Goal: Task Accomplishment & Management: Manage account settings

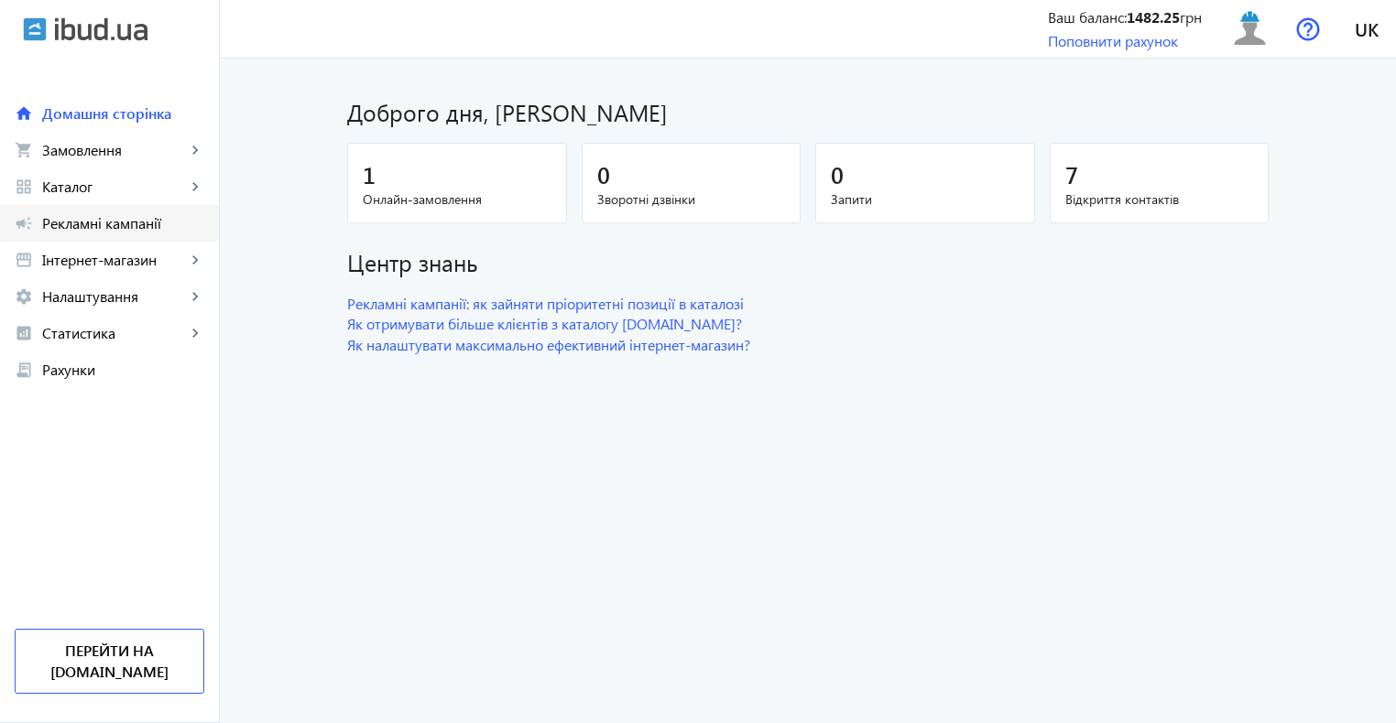
click at [108, 229] on span "Рекламні кампанії" at bounding box center [123, 223] width 162 height 18
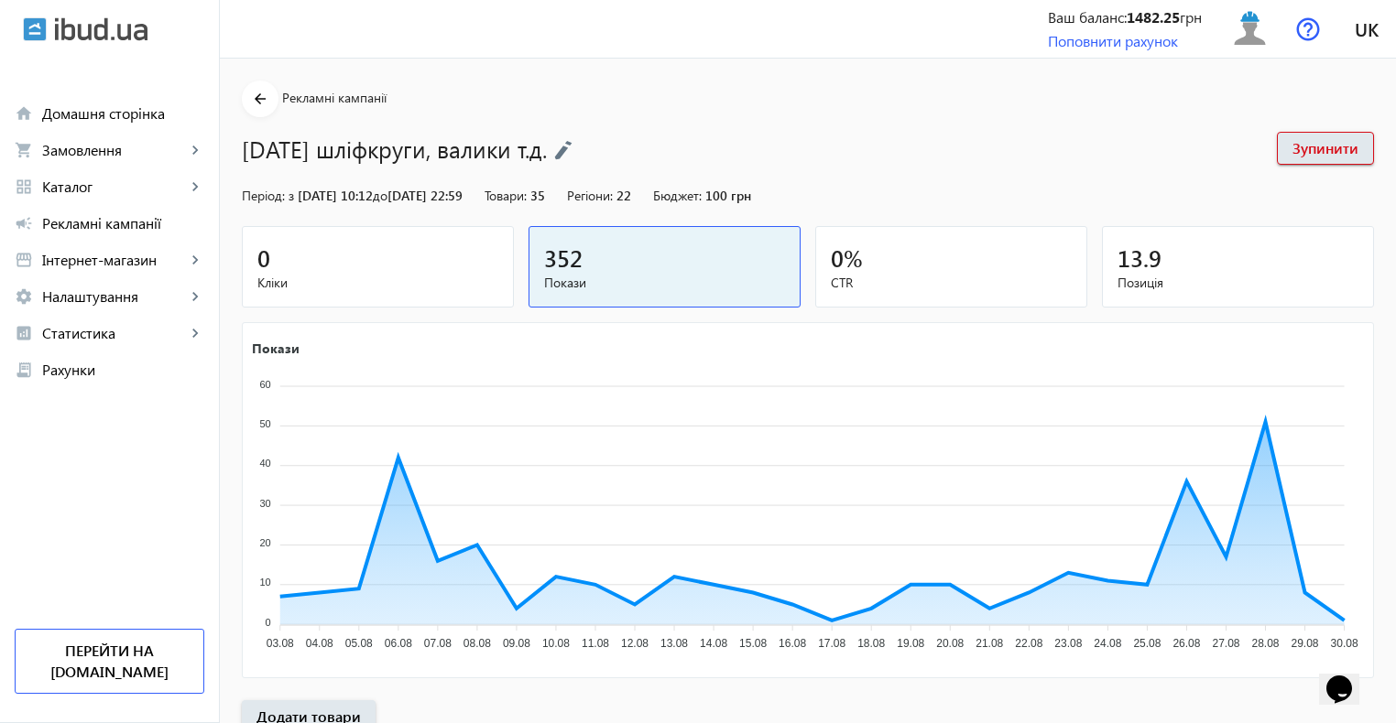
click at [366, 283] on span "Кліки" at bounding box center [377, 283] width 241 height 18
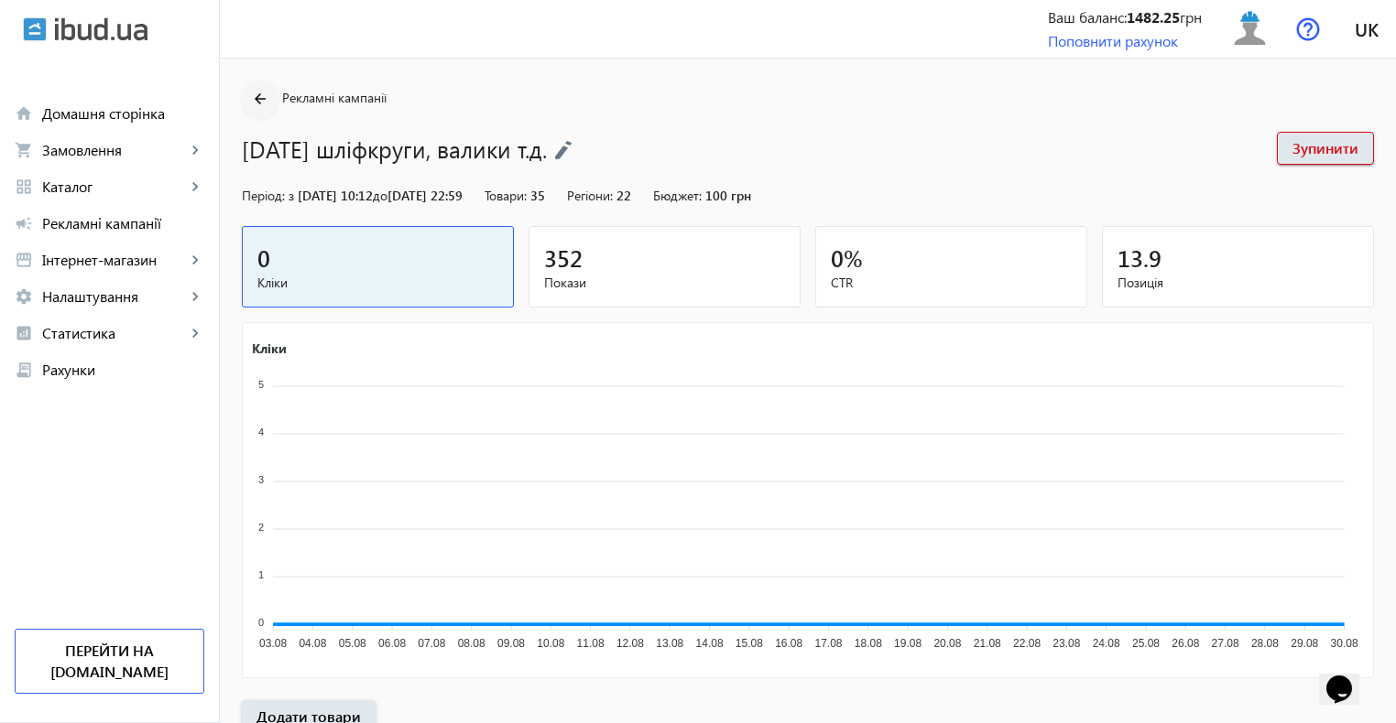
click at [249, 100] on mat-icon "arrow_back" at bounding box center [260, 99] width 23 height 23
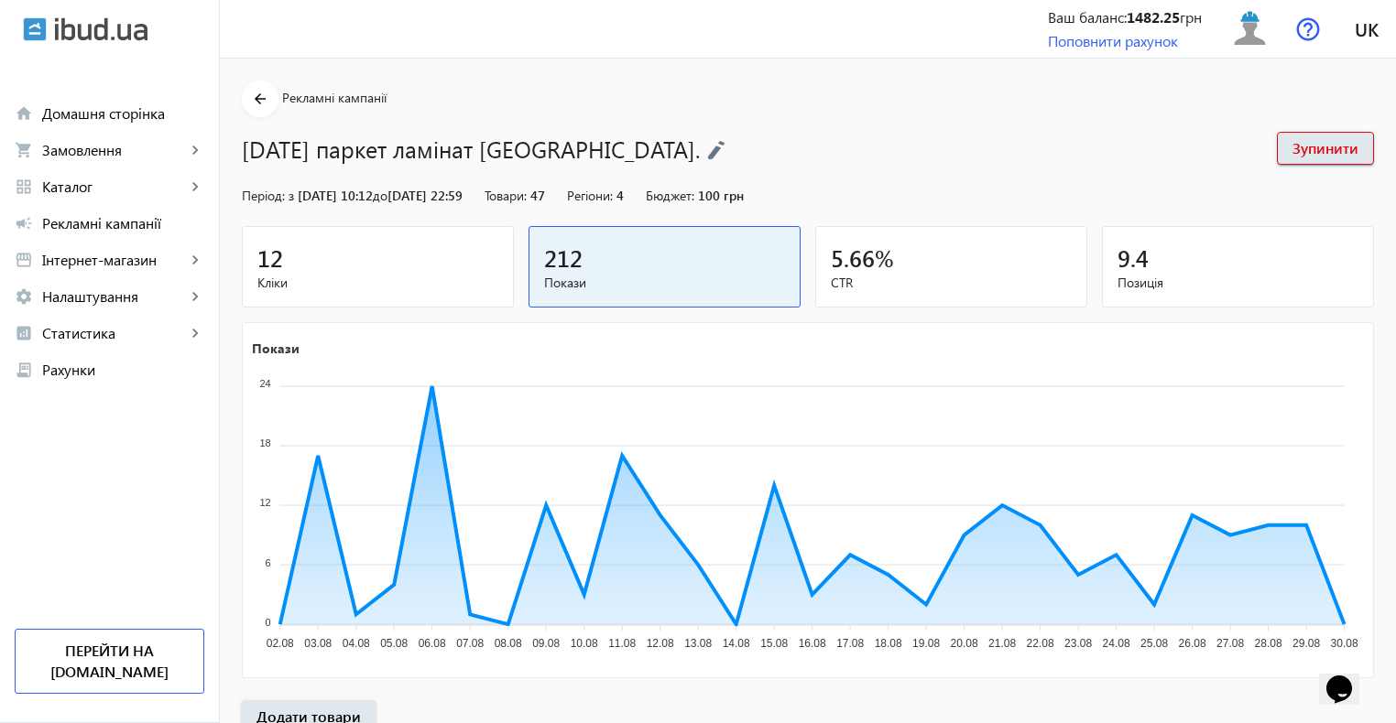
click at [396, 276] on span "Кліки" at bounding box center [377, 283] width 241 height 18
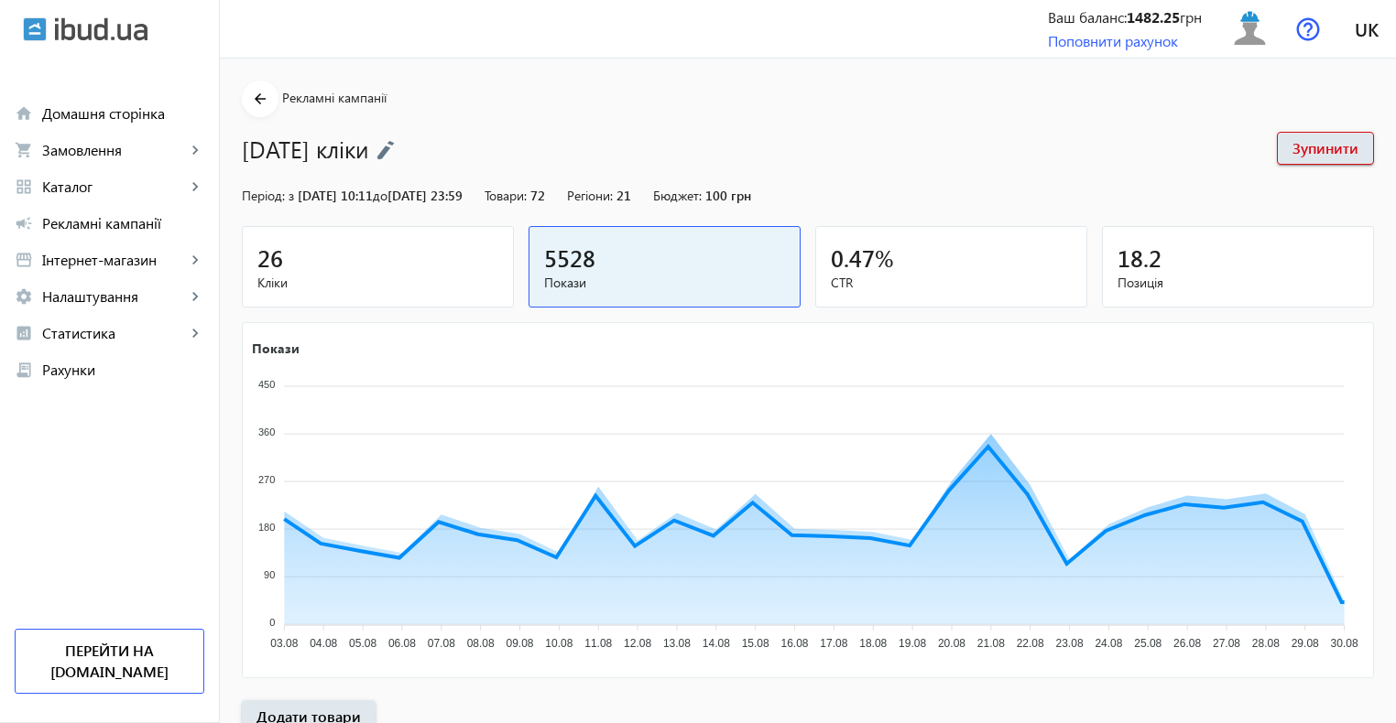
click at [387, 251] on div "26" at bounding box center [377, 258] width 241 height 32
